Goal: Use online tool/utility

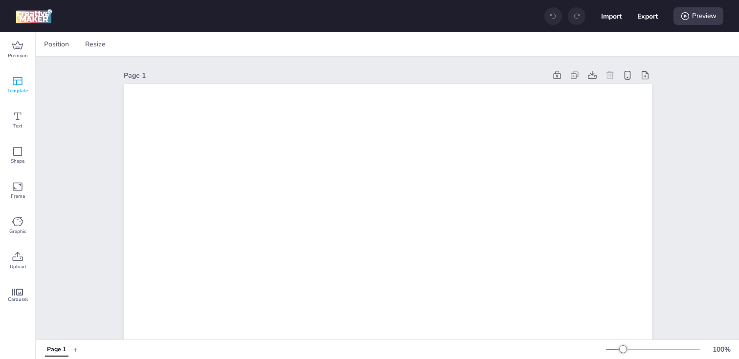
click at [21, 78] on icon at bounding box center [18, 81] width 12 height 12
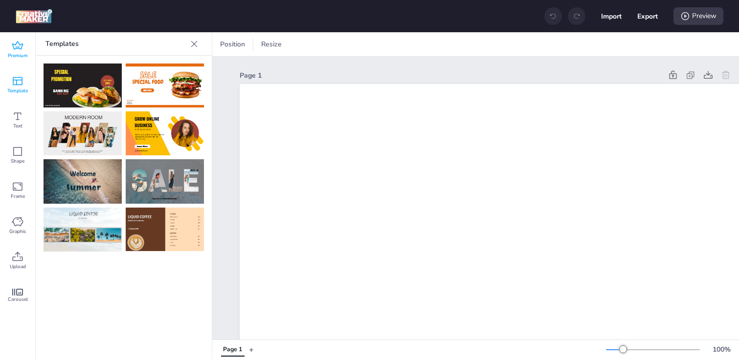
click at [21, 46] on icon at bounding box center [18, 46] width 12 height 12
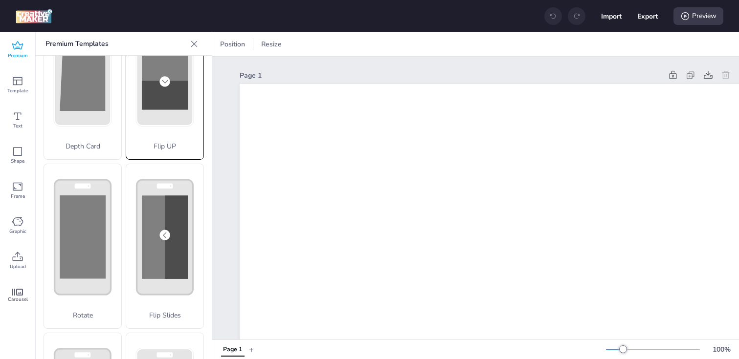
scroll to position [86, 0]
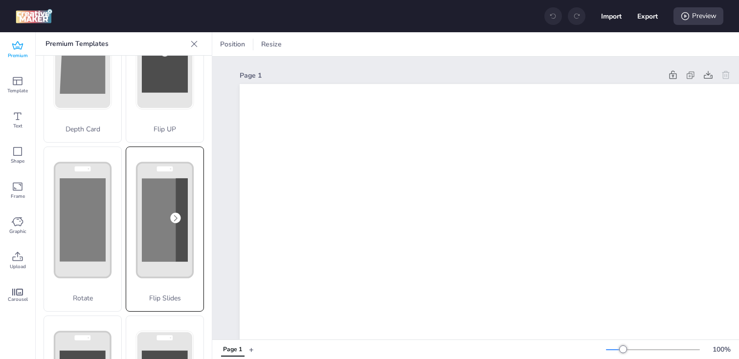
click at [157, 208] on rect at bounding box center [165, 220] width 46 height 84
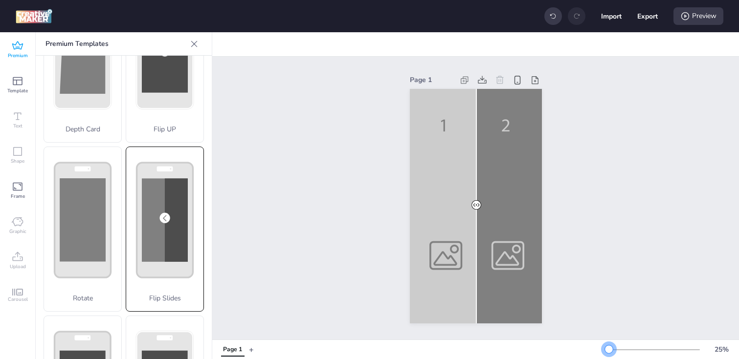
drag, startPoint x: 623, startPoint y: 351, endPoint x: 609, endPoint y: 351, distance: 14.2
click at [609, 351] on div at bounding box center [609, 350] width 8 height 8
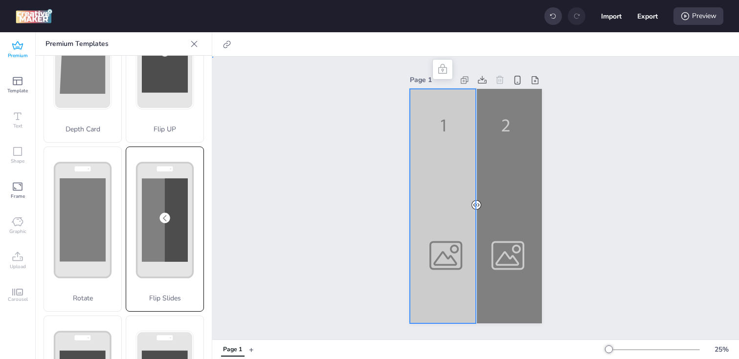
click at [444, 260] on div at bounding box center [476, 206] width 132 height 235
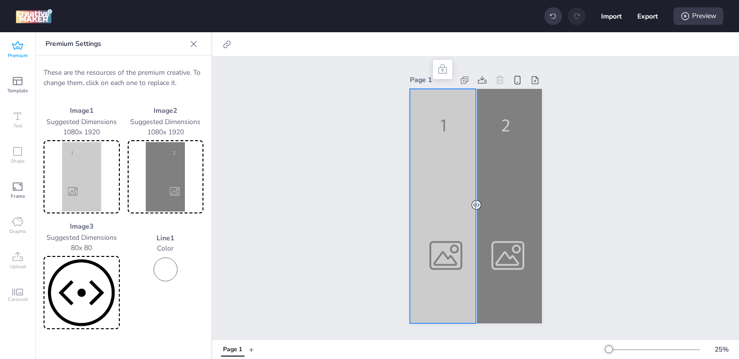
click at [75, 173] on img at bounding box center [81, 176] width 72 height 69
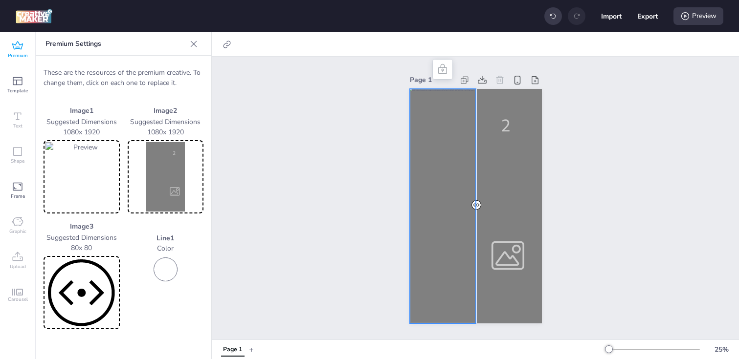
click at [168, 188] on img at bounding box center [166, 176] width 72 height 69
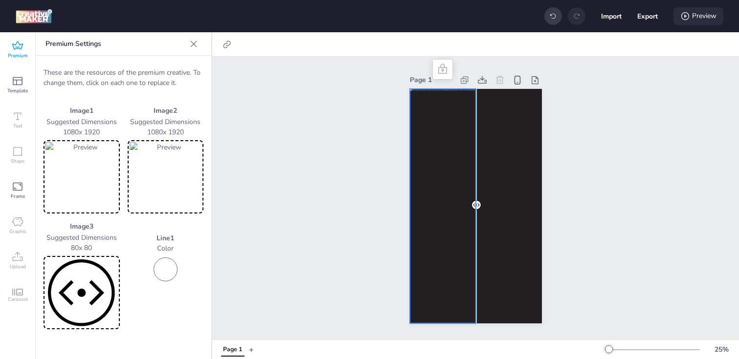
click at [707, 17] on div "Preview" at bounding box center [698, 16] width 50 height 18
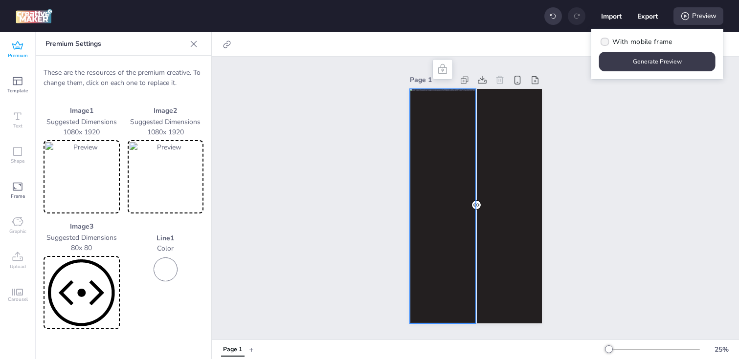
click at [604, 42] on icon at bounding box center [604, 41] width 7 height 5
click at [604, 43] on input "With mobile frame" at bounding box center [603, 46] width 6 height 6
checkbox input "true"
click at [607, 63] on button "Generate Preview" at bounding box center [657, 61] width 113 height 19
